Goal: Check status: Check status

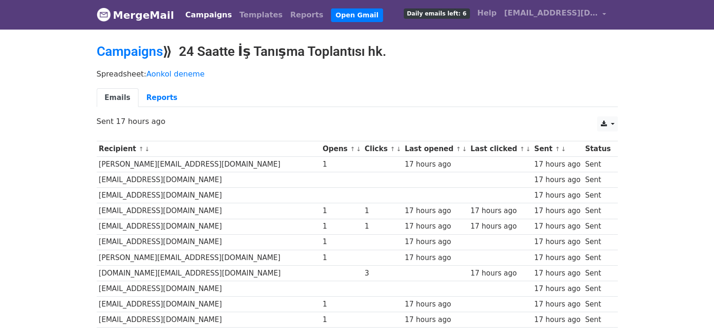
click at [154, 12] on link "MergeMail" at bounding box center [135, 15] width 77 height 20
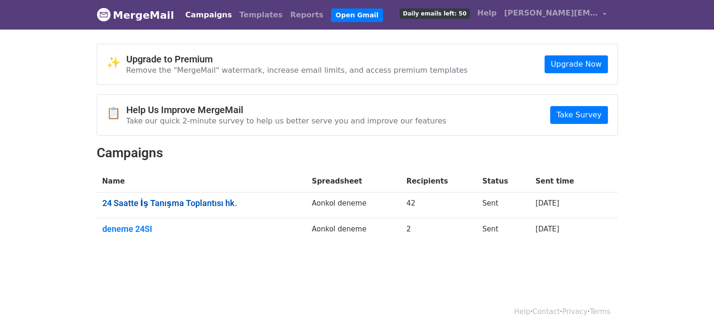
click at [223, 204] on link "24 Saatte İş Tanışma Toplantısı hk." at bounding box center [201, 203] width 199 height 10
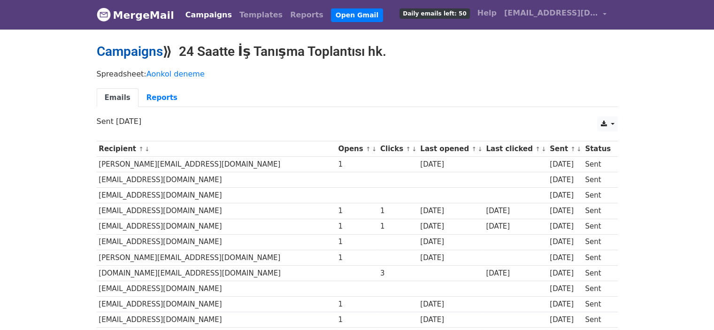
click at [145, 58] on link "Campaigns" at bounding box center [130, 51] width 66 height 15
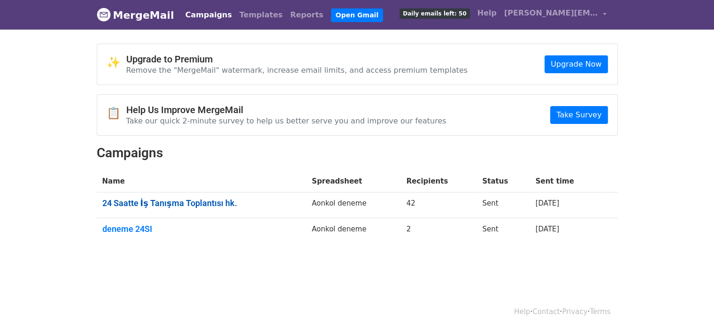
click at [158, 202] on link "24 Saatte İş Tanışma Toplantısı hk." at bounding box center [201, 203] width 199 height 10
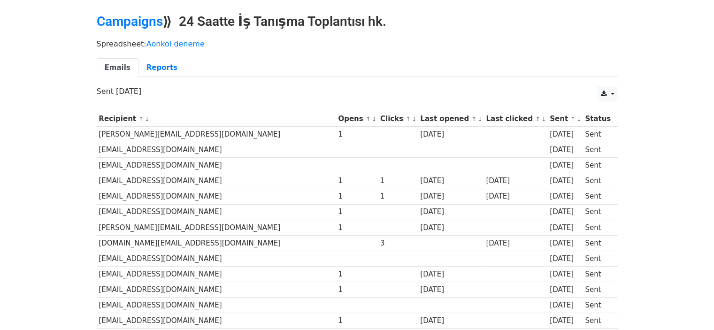
scroll to position [47, 0]
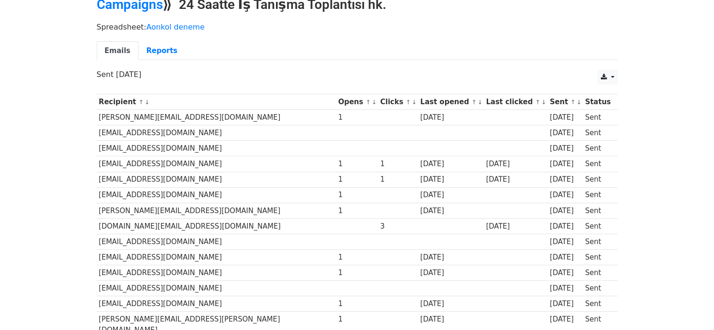
drag, startPoint x: 148, startPoint y: 180, endPoint x: 178, endPoint y: 181, distance: 30.1
click at [151, 180] on td "[EMAIL_ADDRESS][DOMAIN_NAME]" at bounding box center [216, 179] width 239 height 15
click at [338, 182] on div "1" at bounding box center [357, 179] width 38 height 11
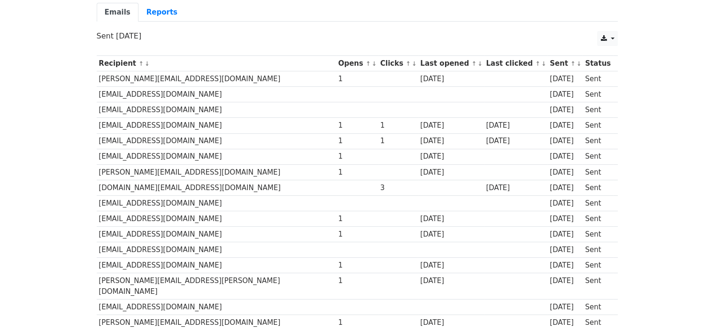
scroll to position [141, 0]
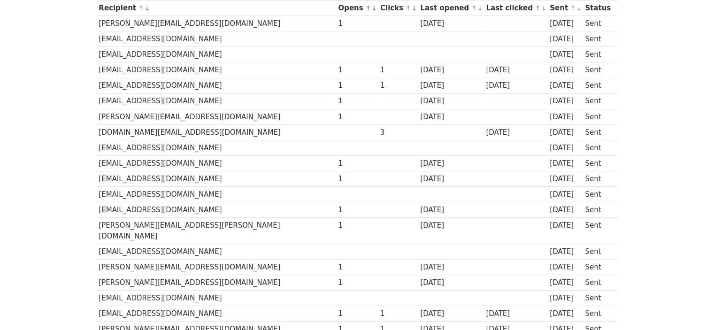
click at [142, 131] on td "[DOMAIN_NAME][EMAIL_ADDRESS][DOMAIN_NAME]" at bounding box center [216, 131] width 239 height 15
click at [380, 131] on div "3" at bounding box center [398, 132] width 36 height 11
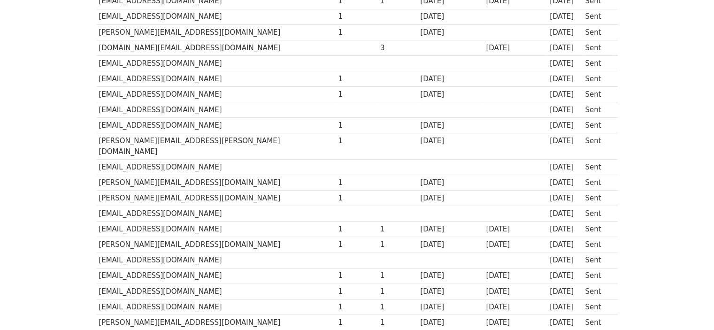
scroll to position [282, 0]
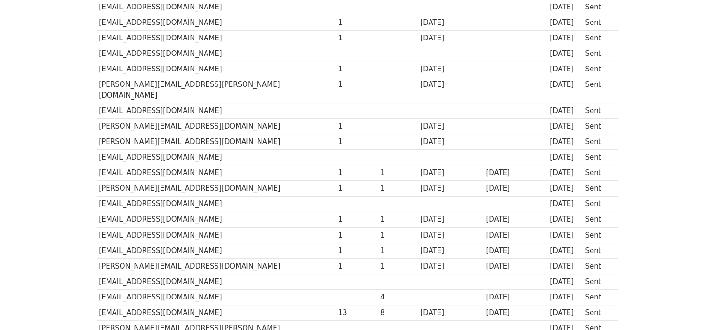
drag, startPoint x: 268, startPoint y: 281, endPoint x: 327, endPoint y: 295, distance: 61.4
click at [327, 295] on tbody "Recipient ↑ ↓ Opens ↑ ↓ Clicks ↑ ↓ Last opened ↑ ↓ Last clicked ↑ ↓ Sent ↑ ↓ St…" at bounding box center [357, 204] width 521 height 689
click at [380, 308] on div "8" at bounding box center [398, 313] width 36 height 11
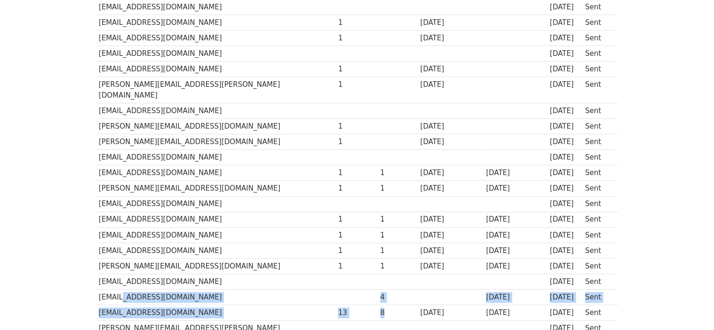
drag, startPoint x: 115, startPoint y: 282, endPoint x: 350, endPoint y: 296, distance: 235.2
click at [340, 294] on tbody "Recipient ↑ ↓ Opens ↑ ↓ Clicks ↑ ↓ Last opened ↑ ↓ Last clicked ↑ ↓ Sent ↑ ↓ St…" at bounding box center [357, 204] width 521 height 689
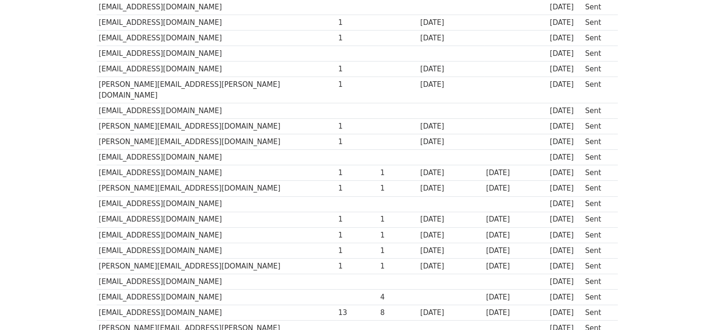
click at [41, 274] on body "MergeMail Campaigns Templates Reports Open Gmail Daily emails left: 50 Help [EM…" at bounding box center [357, 155] width 714 height 875
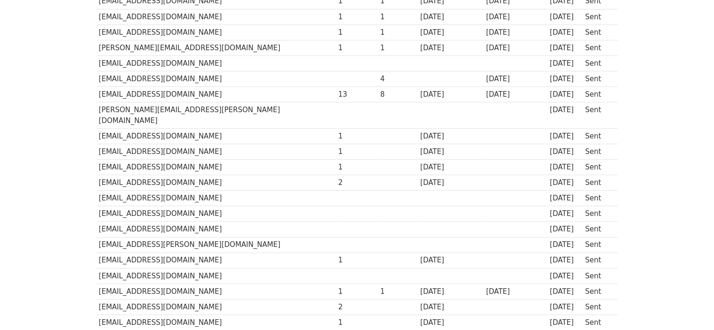
scroll to position [516, 0]
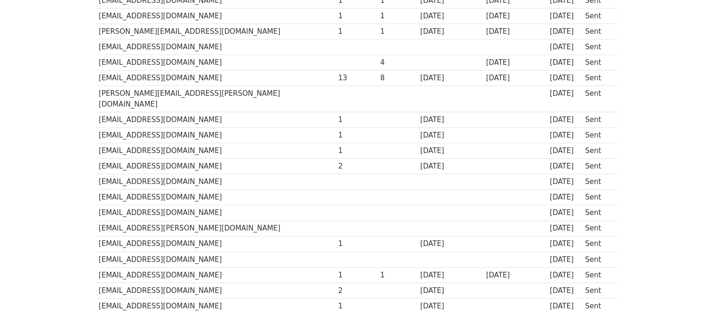
click at [162, 283] on td "[EMAIL_ADDRESS][DOMAIN_NAME]" at bounding box center [216, 290] width 239 height 15
click at [177, 236] on td "[EMAIL_ADDRESS][DOMAIN_NAME]" at bounding box center [216, 243] width 239 height 15
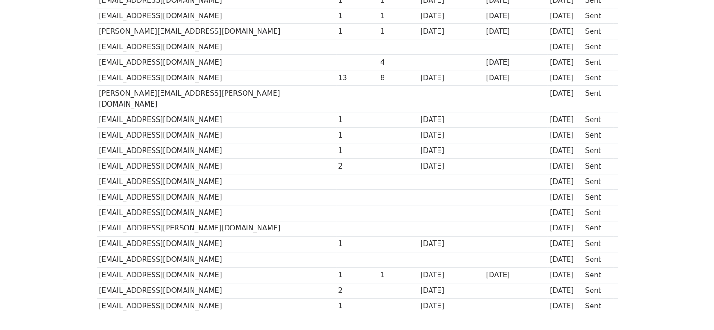
click at [171, 236] on td "[EMAIL_ADDRESS][DOMAIN_NAME]" at bounding box center [216, 243] width 239 height 15
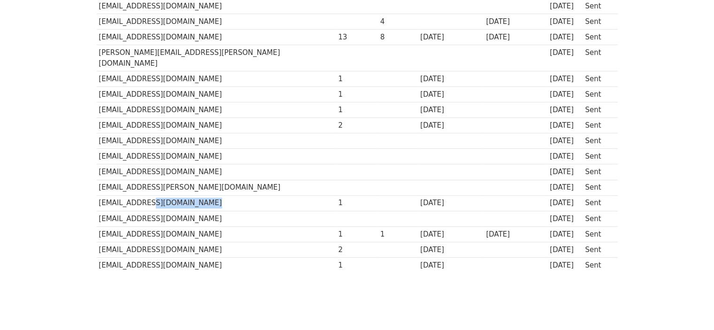
scroll to position [558, 0]
